Goal: Transaction & Acquisition: Subscribe to service/newsletter

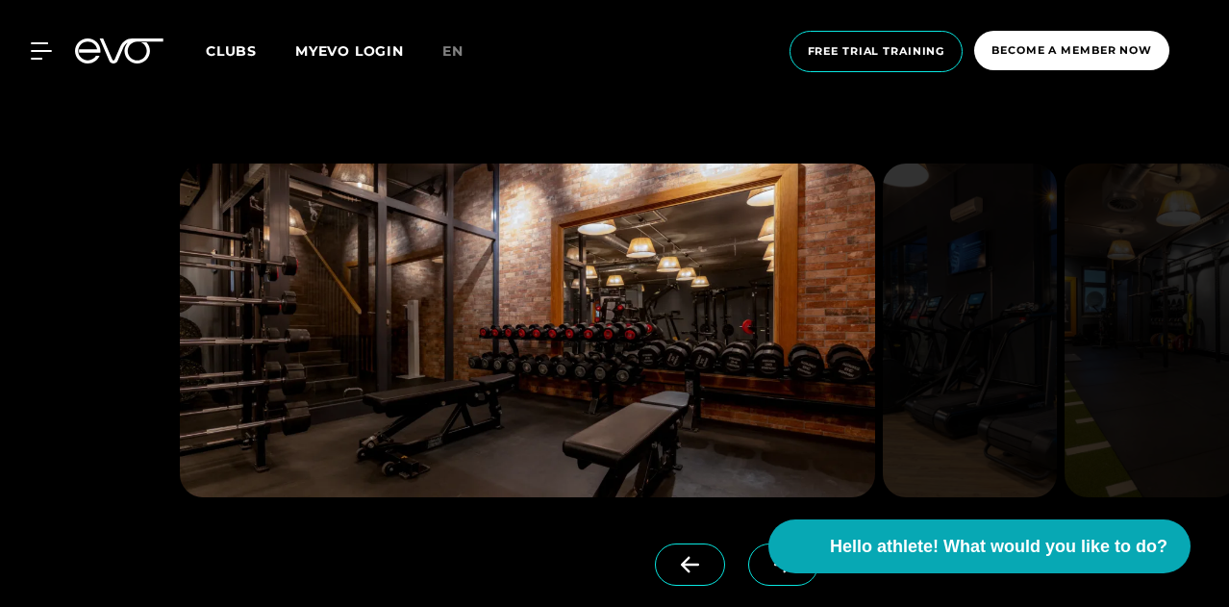
scroll to position [1453, 0]
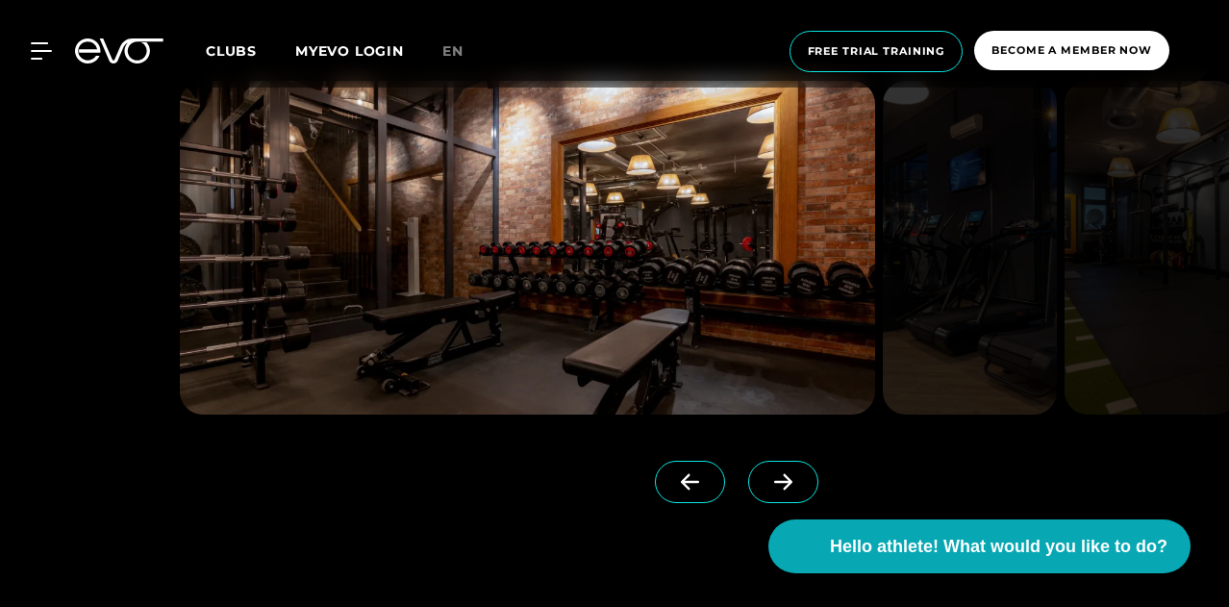
click at [769, 466] on span at bounding box center [783, 482] width 70 height 42
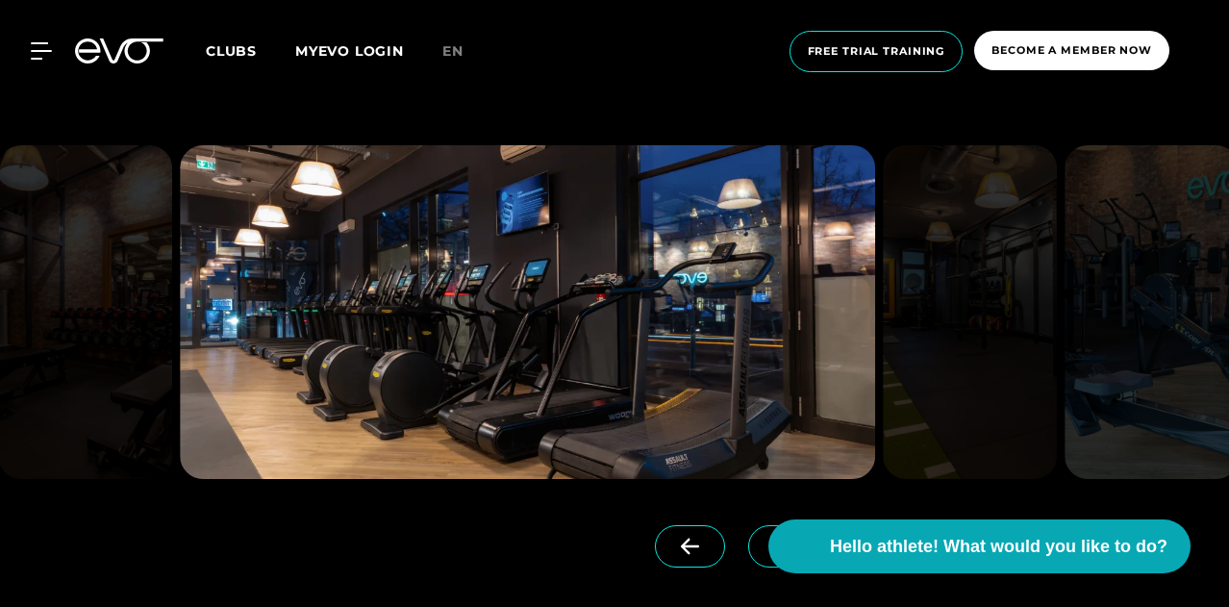
scroll to position [1392, 0]
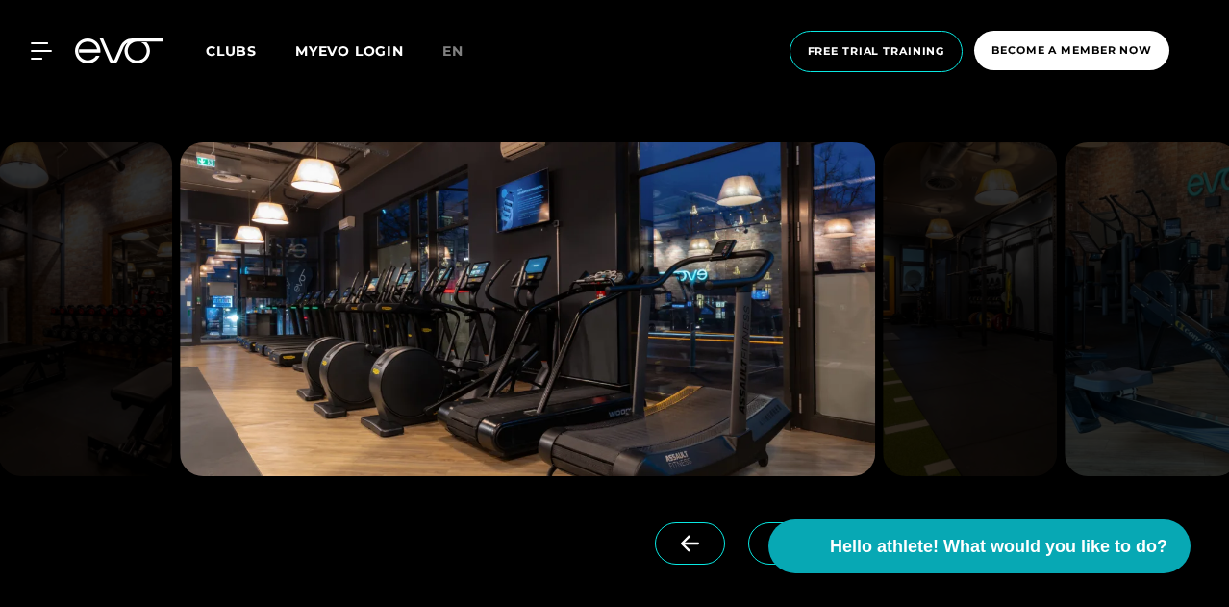
click at [748, 528] on span at bounding box center [783, 543] width 70 height 42
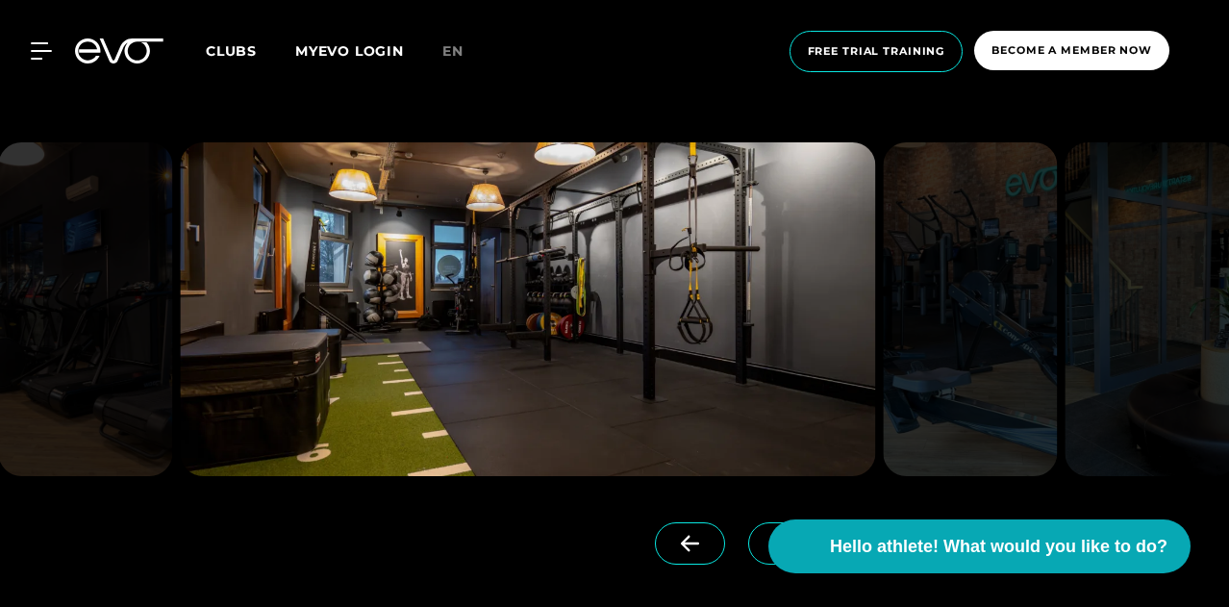
click at [748, 528] on span at bounding box center [783, 543] width 70 height 42
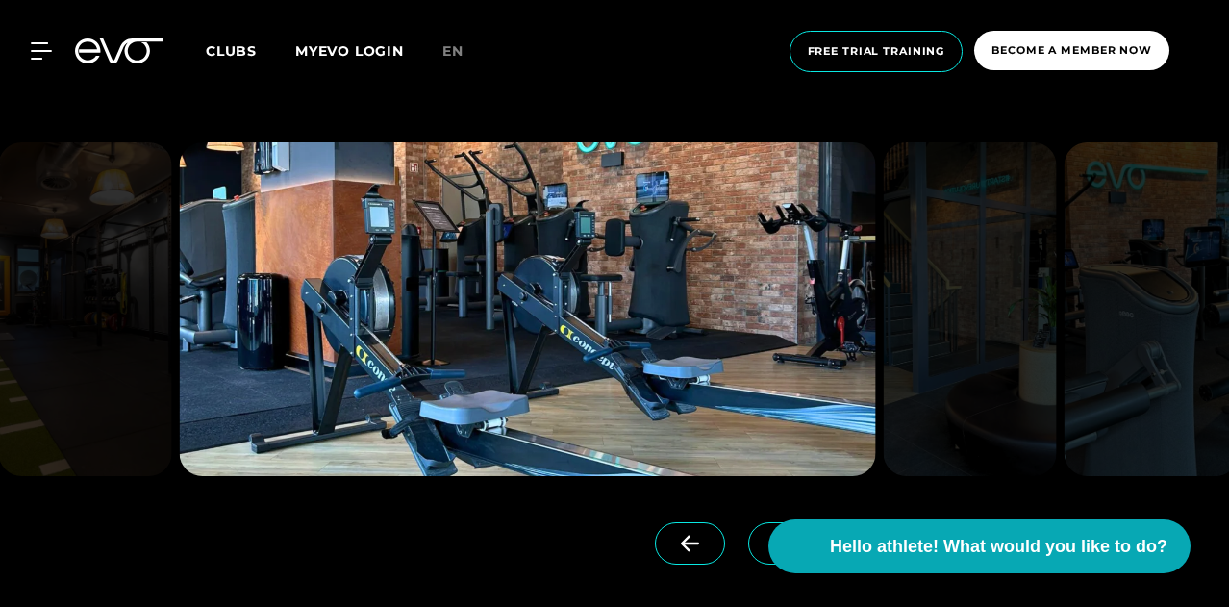
click at [748, 528] on span at bounding box center [783, 543] width 70 height 42
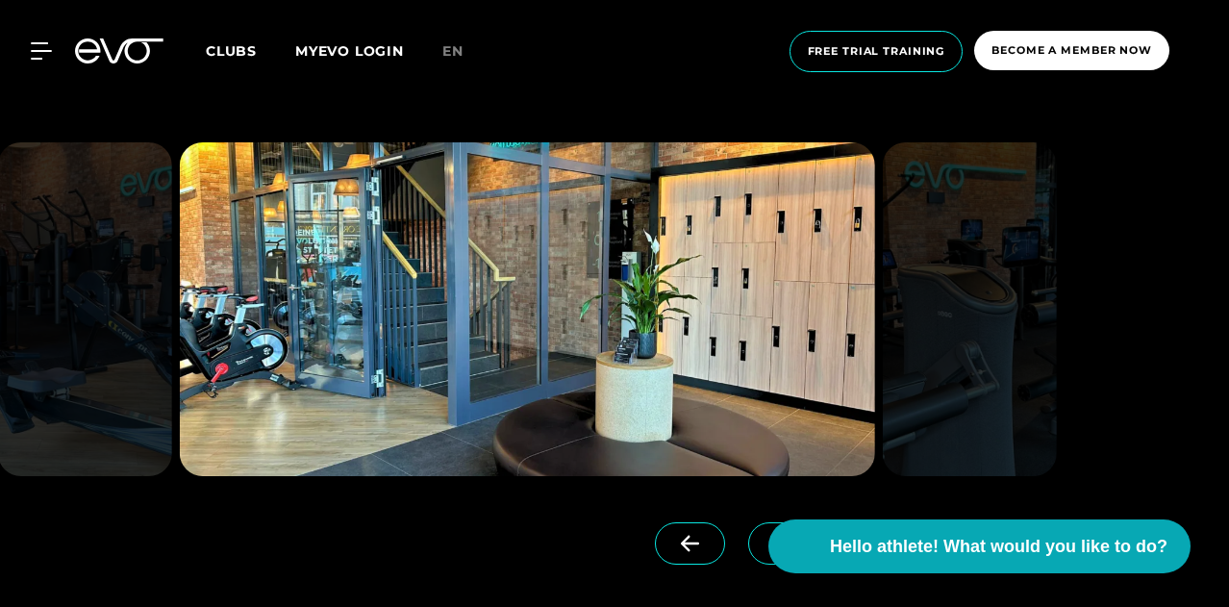
click at [748, 528] on span at bounding box center [783, 543] width 70 height 42
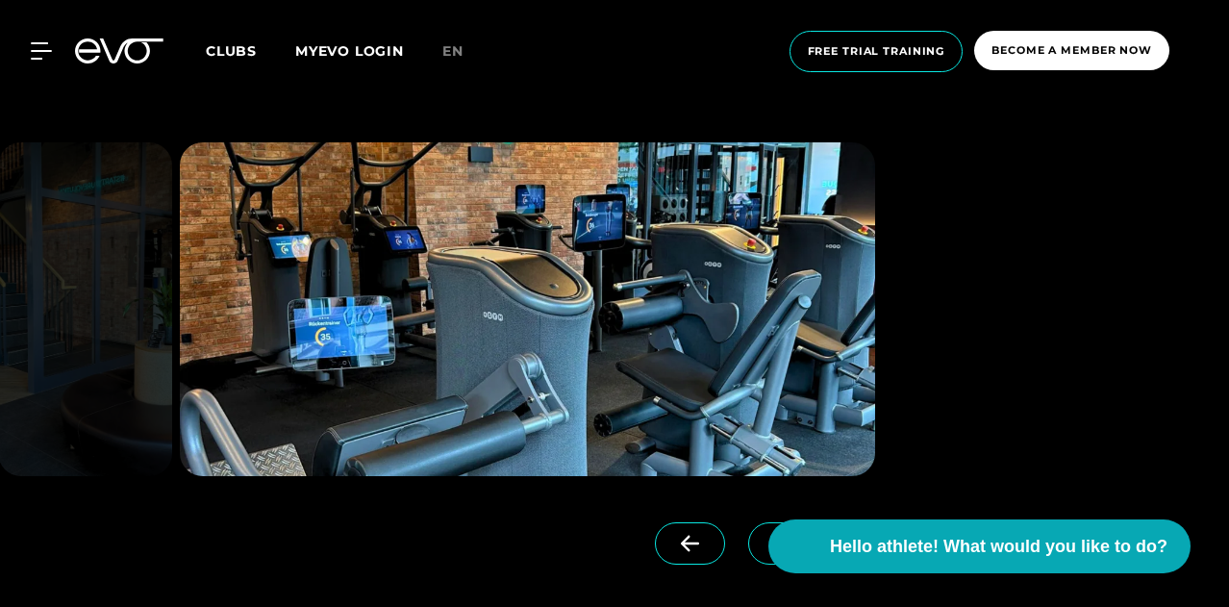
click at [748, 528] on span at bounding box center [783, 543] width 70 height 42
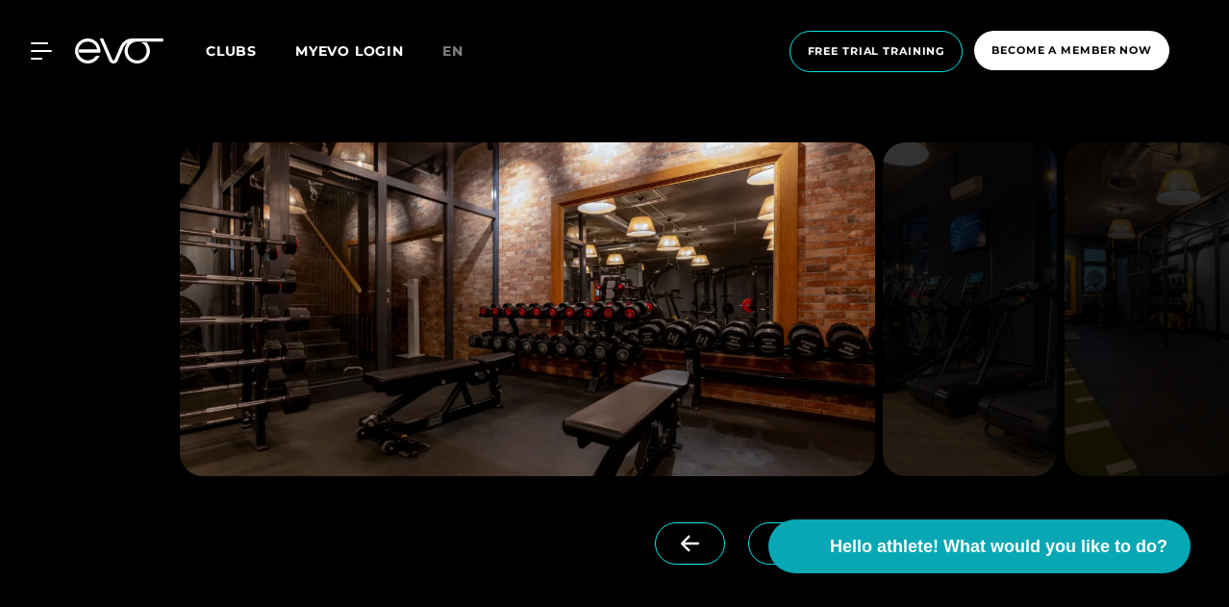
click at [748, 528] on span at bounding box center [783, 543] width 70 height 42
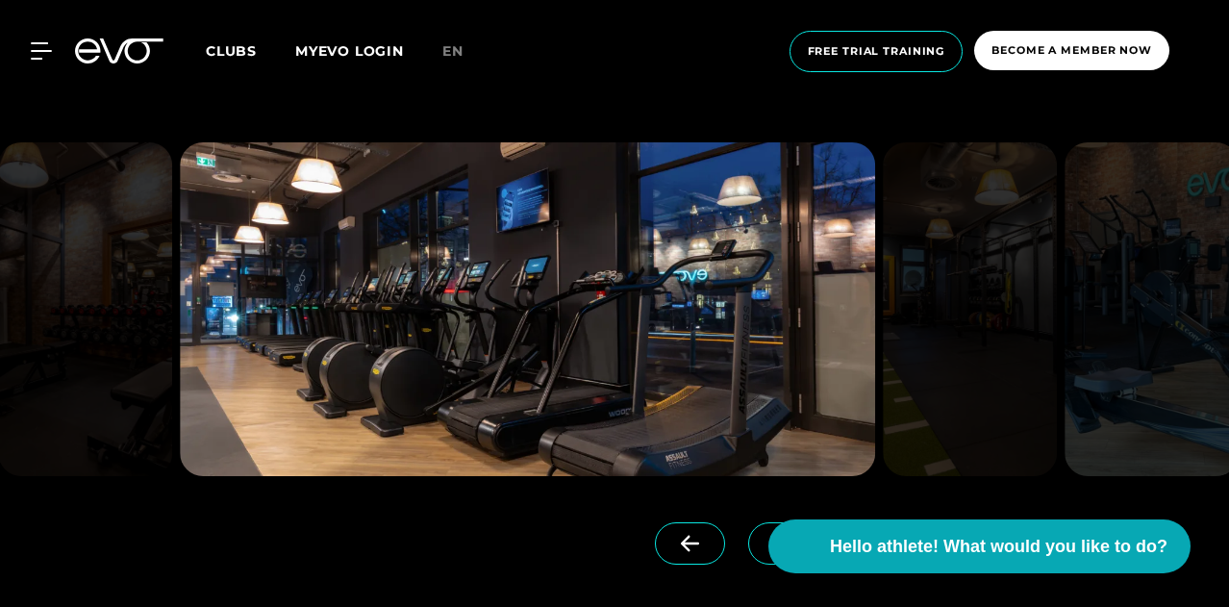
click at [748, 528] on span at bounding box center [783, 543] width 70 height 42
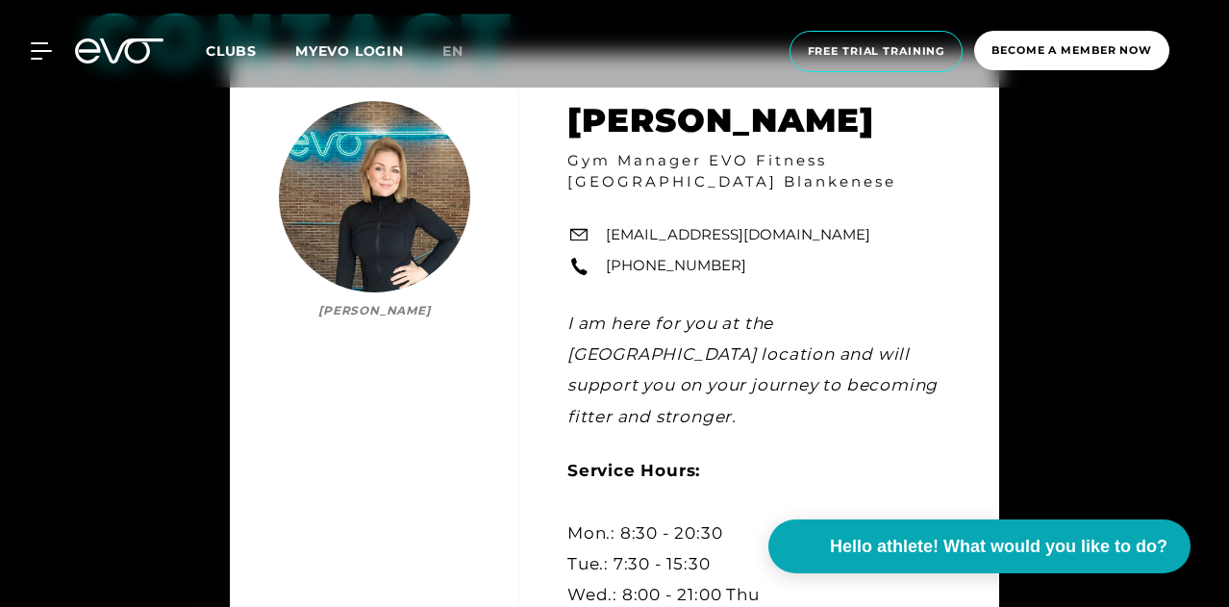
scroll to position [4958, 0]
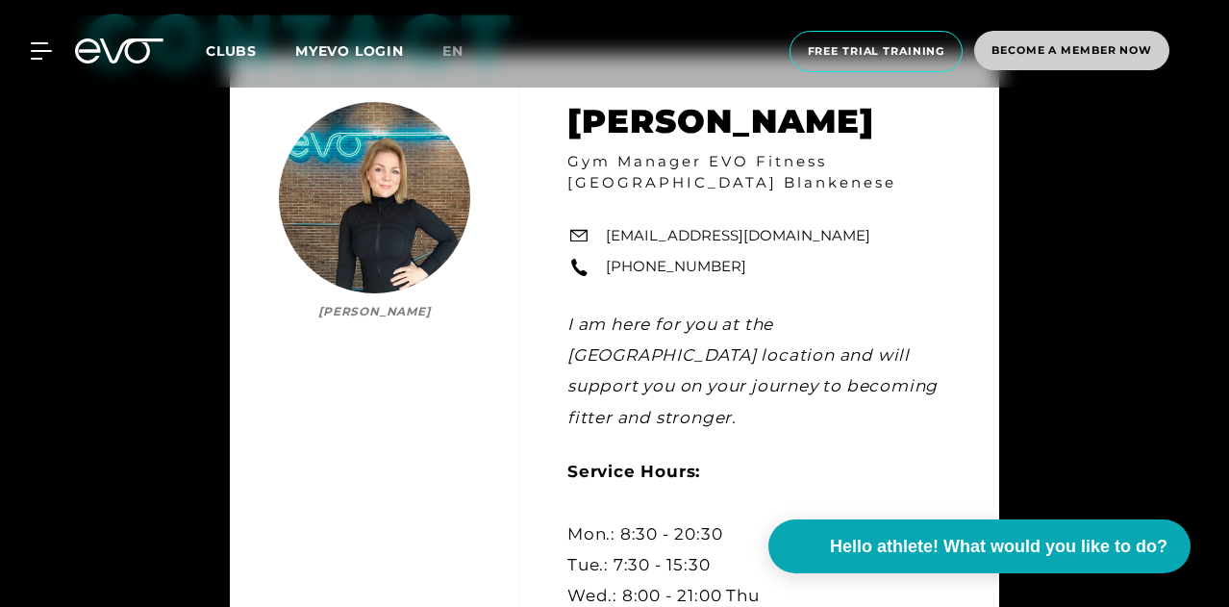
click at [1031, 55] on font "Become a member now" at bounding box center [1072, 49] width 161 height 13
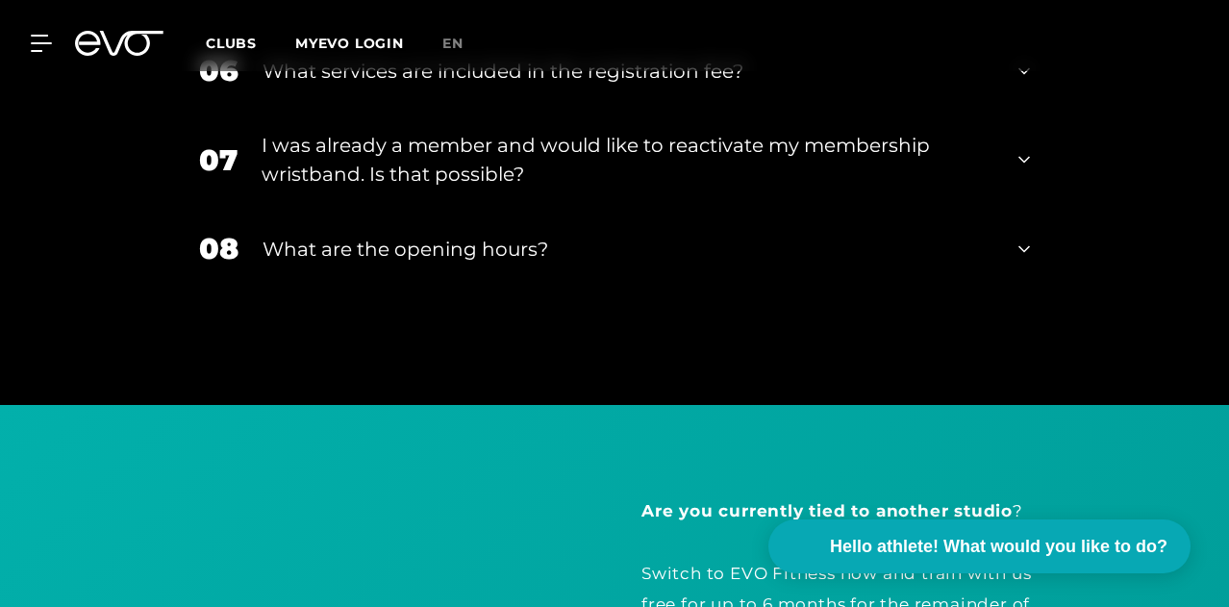
scroll to position [3340, 0]
